Goal: Information Seeking & Learning: Learn about a topic

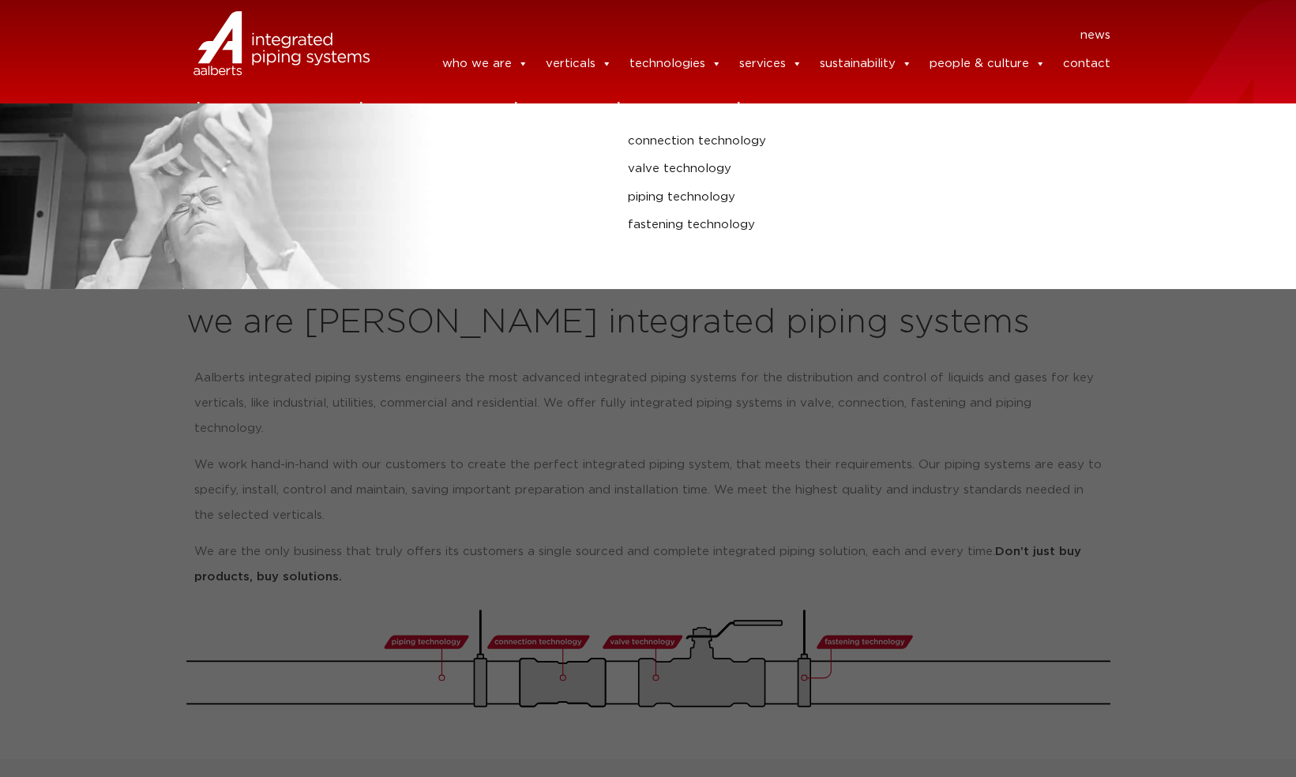
click at [674, 60] on link "technologies" at bounding box center [675, 64] width 92 height 32
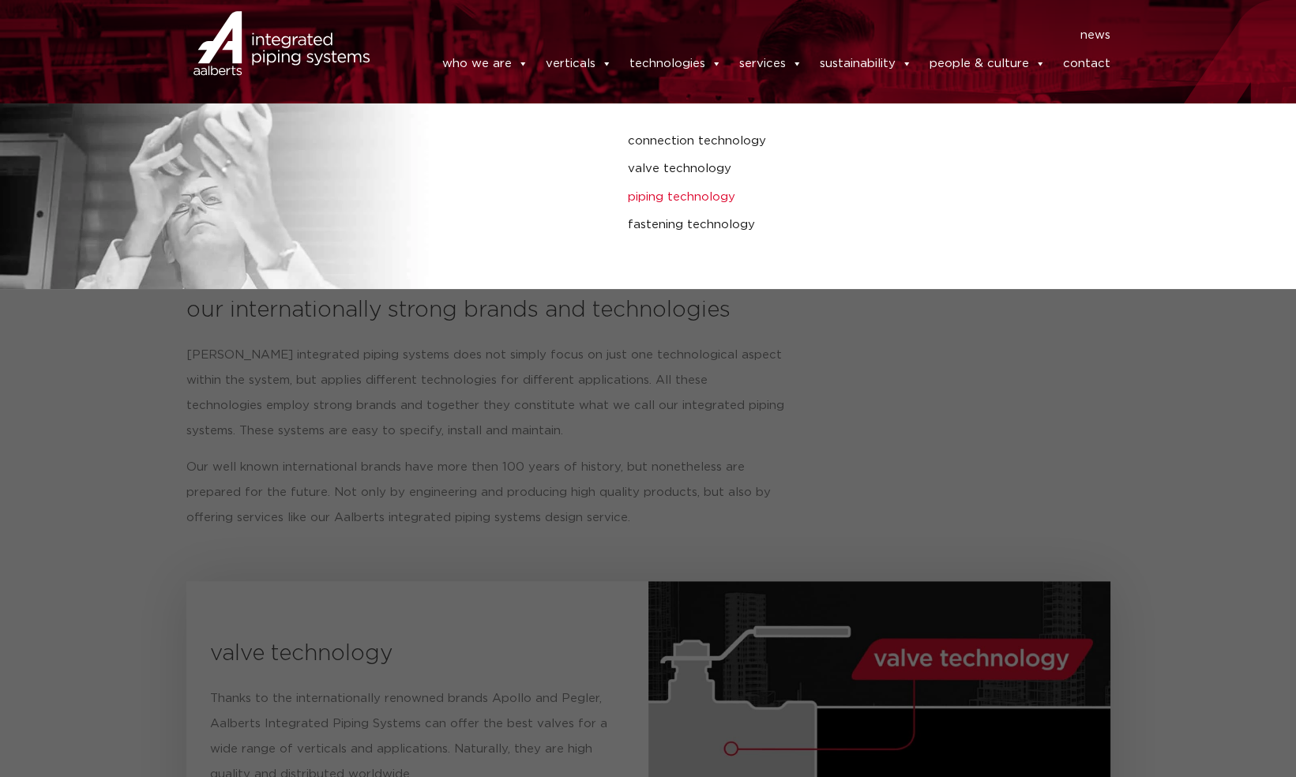
click at [700, 196] on link "piping technology" at bounding box center [871, 197] width 486 height 21
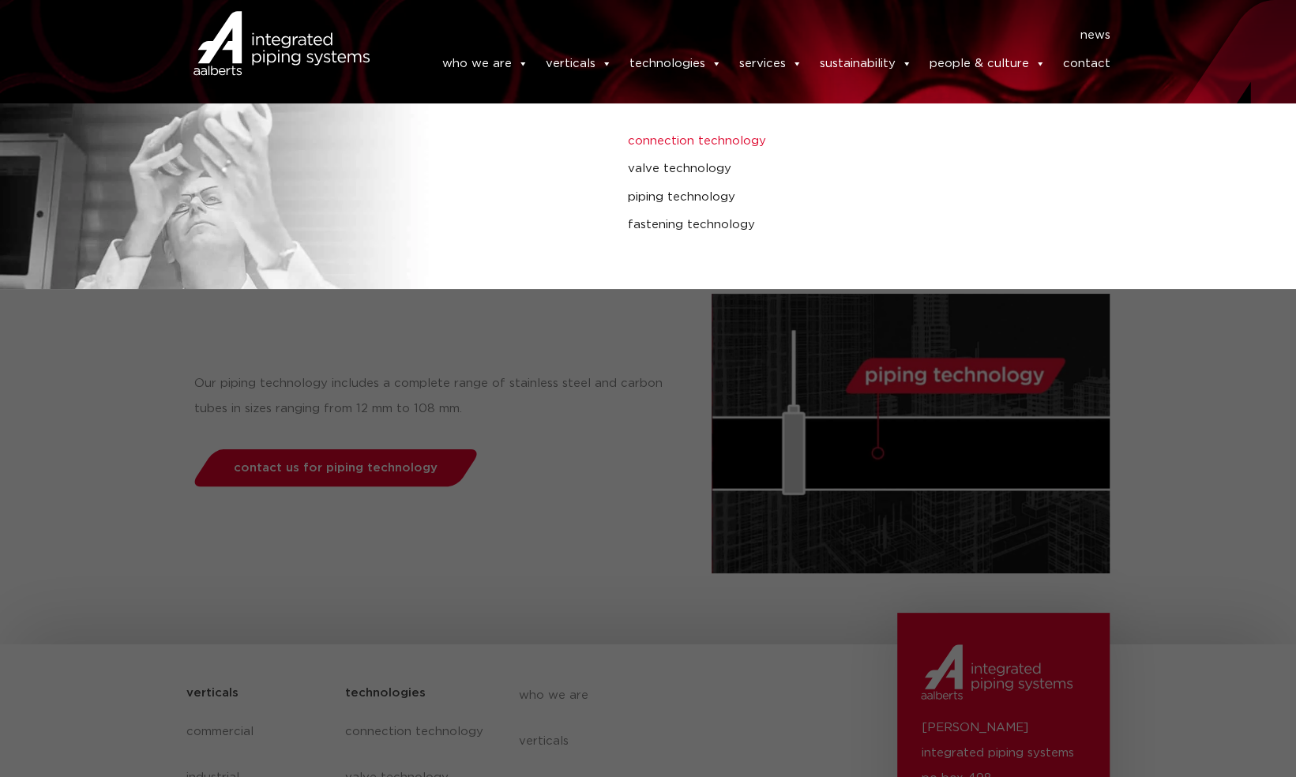
click at [690, 140] on link "connection technology" at bounding box center [871, 141] width 486 height 21
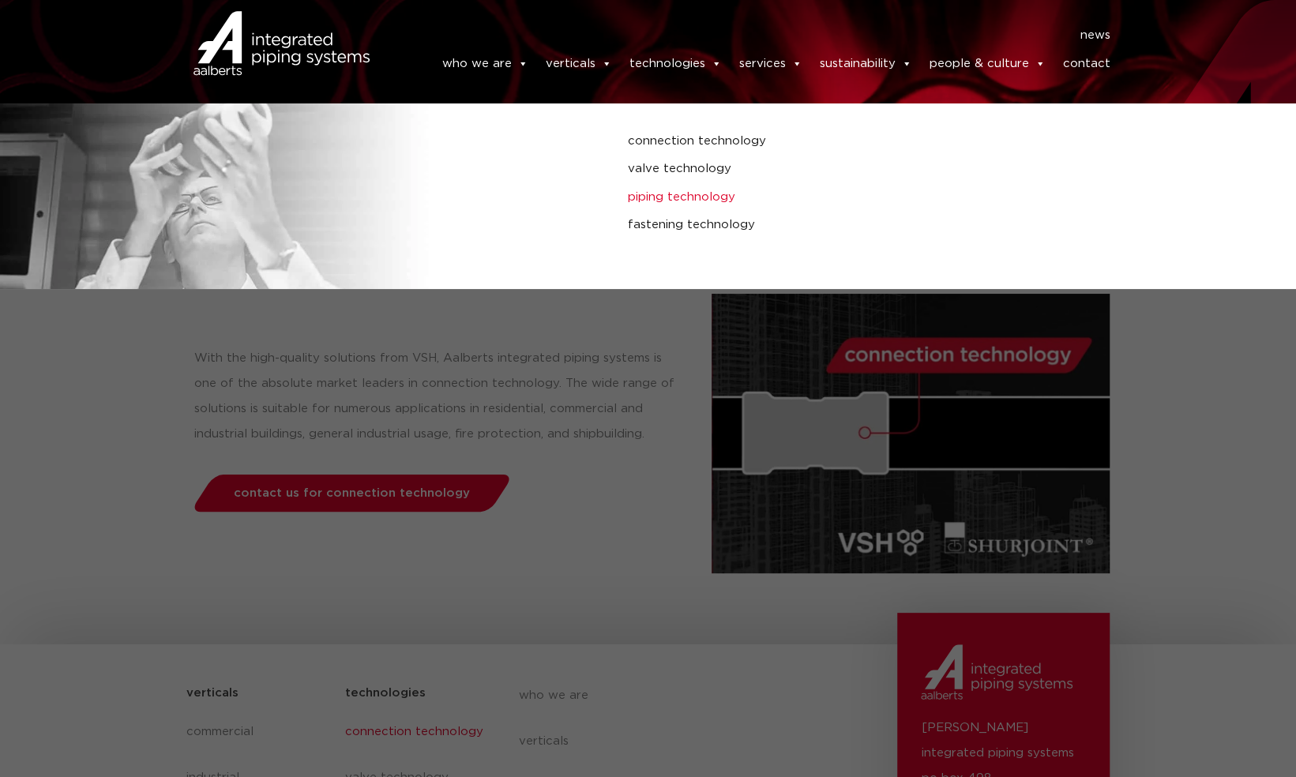
click at [700, 193] on link "piping technology" at bounding box center [871, 197] width 486 height 21
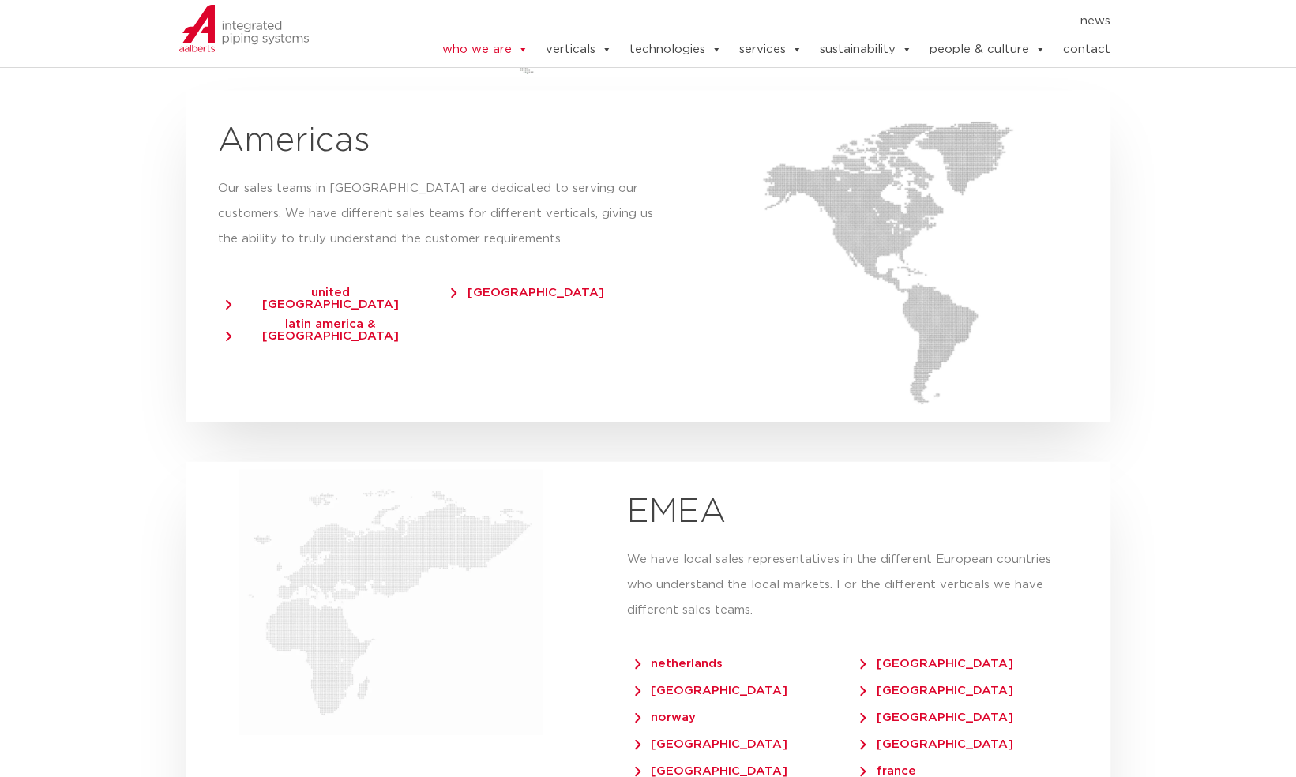
click at [677, 355] on div "Americas Our sales teams in North America are dedicated to serving our customer…" at bounding box center [443, 257] width 515 height 332
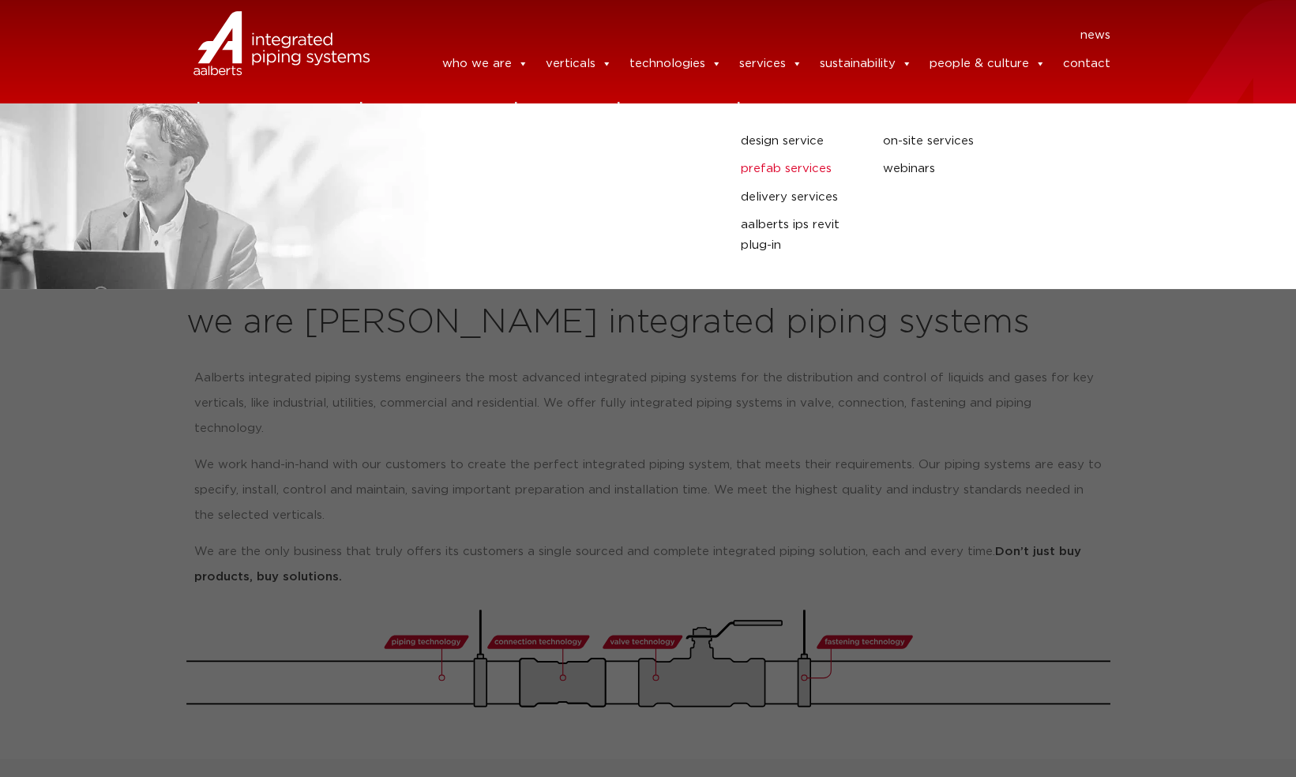
click at [811, 173] on link "prefab services" at bounding box center [800, 169] width 118 height 21
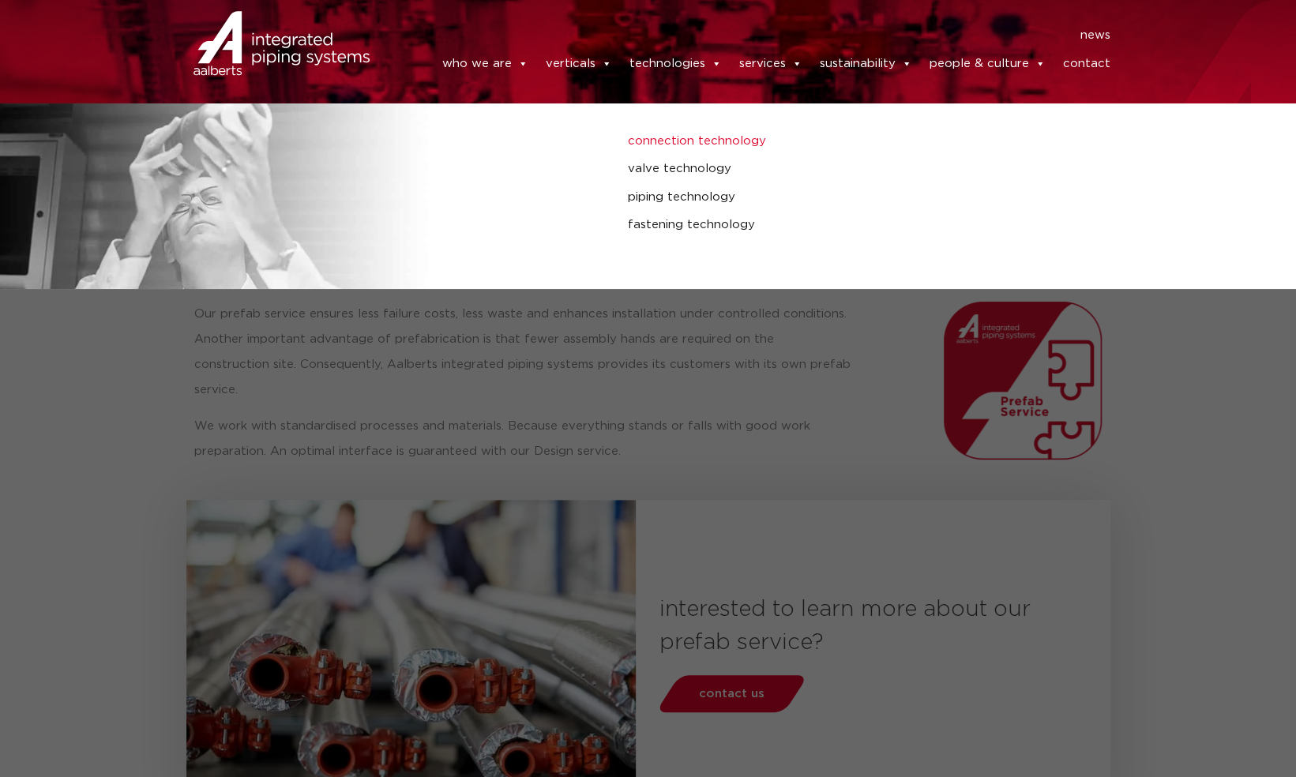
click at [703, 139] on link "connection technology" at bounding box center [871, 141] width 486 height 21
